Goal: Task Accomplishment & Management: Use online tool/utility

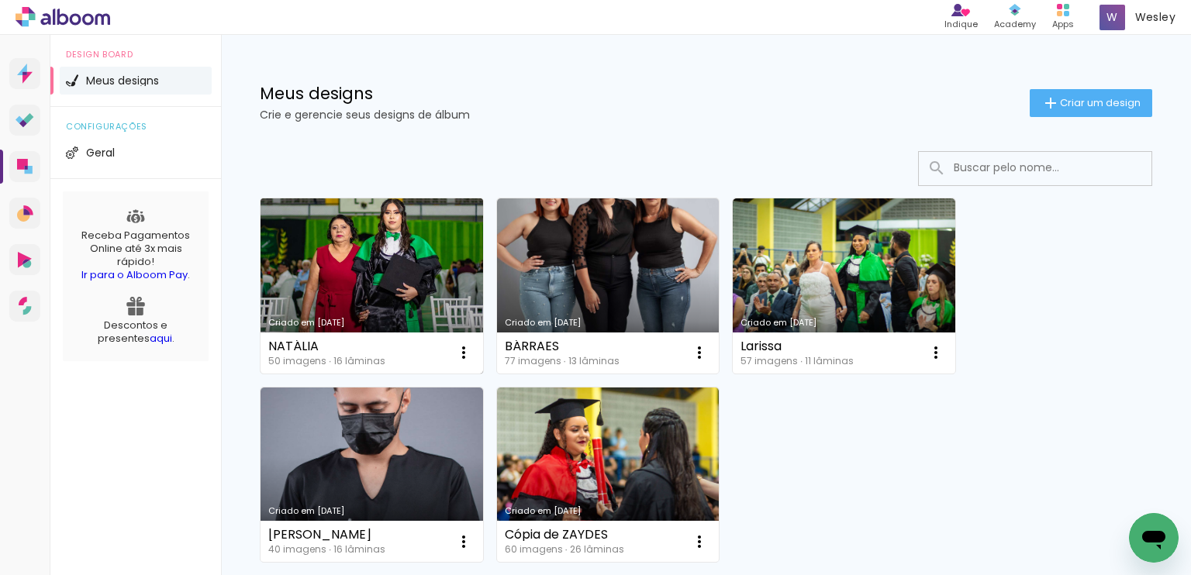
click at [372, 265] on link "Criado em [DATE]" at bounding box center [372, 285] width 223 height 175
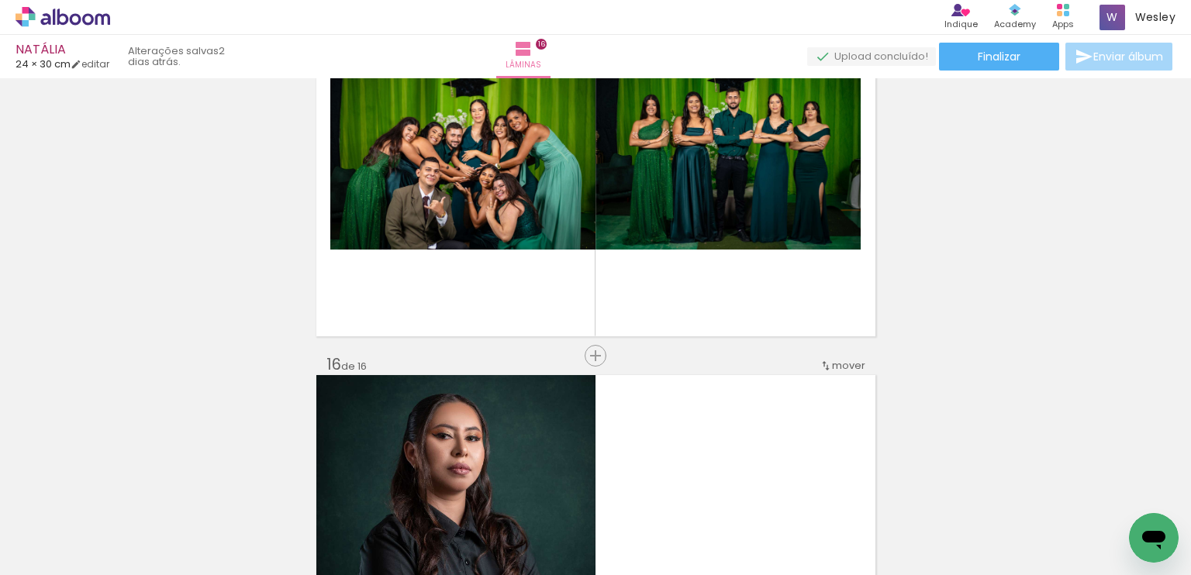
scroll to position [5565, 0]
